Goal: Information Seeking & Learning: Learn about a topic

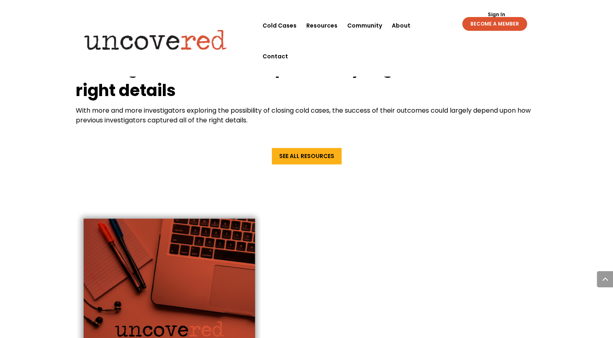
scroll to position [1172, 0]
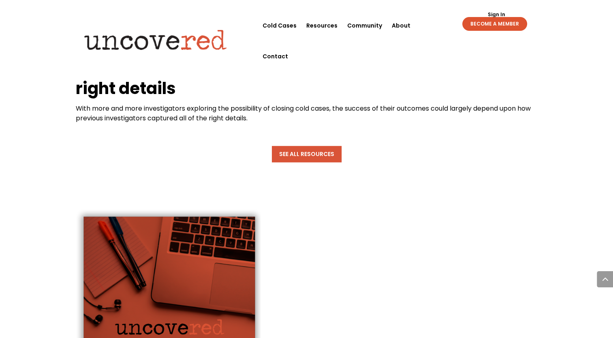
click at [309, 152] on link "See All Resources" at bounding box center [307, 154] width 70 height 16
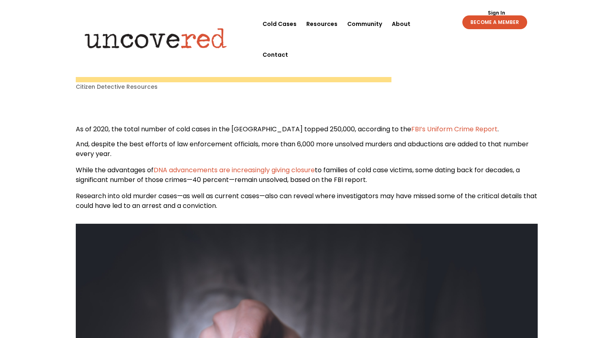
scroll to position [0, 0]
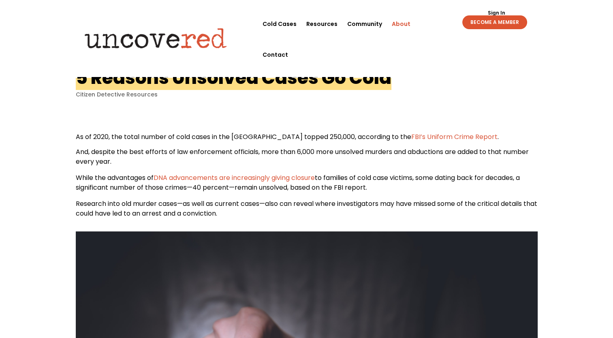
click at [402, 23] on link "About" at bounding box center [401, 24] width 19 height 31
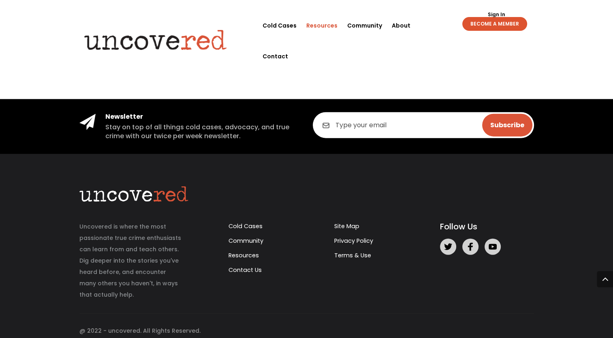
scroll to position [1862, 0]
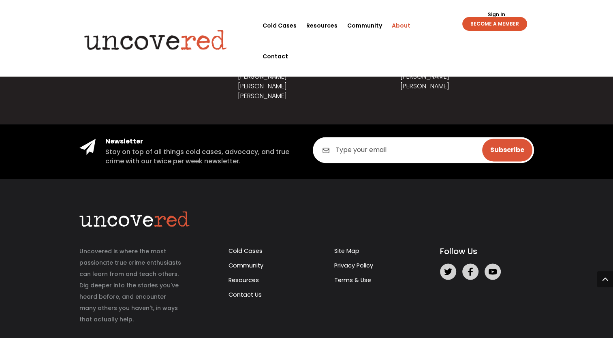
scroll to position [1055, 0]
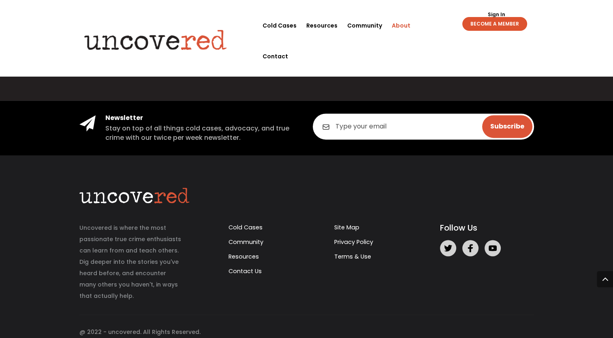
click at [259, 189] on div "Uncovered is where the most passionate true crime enthusiasts can learn from an…" at bounding box center [306, 261] width 466 height 148
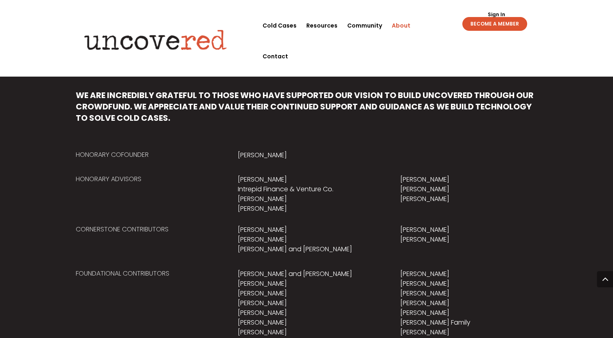
scroll to position [434, 0]
